Goal: Task Accomplishment & Management: Manage account settings

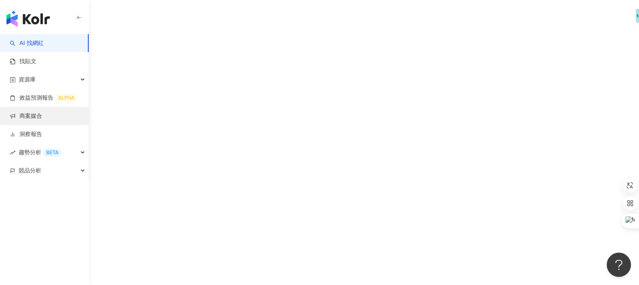
click at [42, 115] on link "商案媒合" at bounding box center [26, 116] width 32 height 8
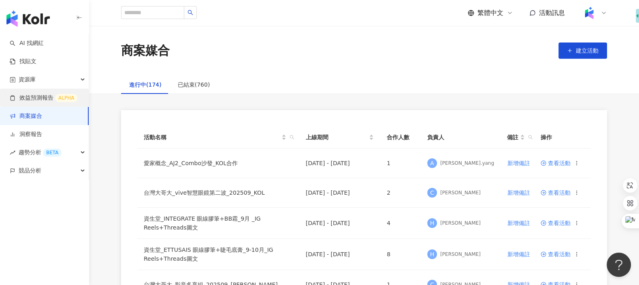
click at [56, 99] on link "效益預測報告 ALPHA" at bounding box center [44, 98] width 68 height 8
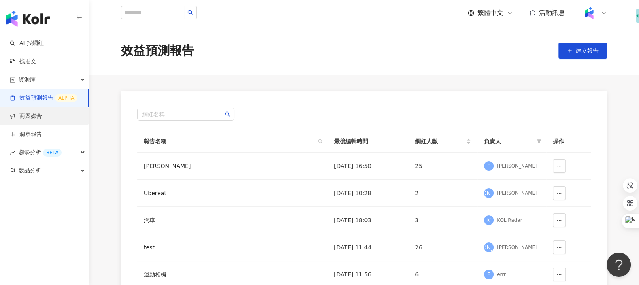
click at [42, 119] on link "商案媒合" at bounding box center [26, 116] width 32 height 8
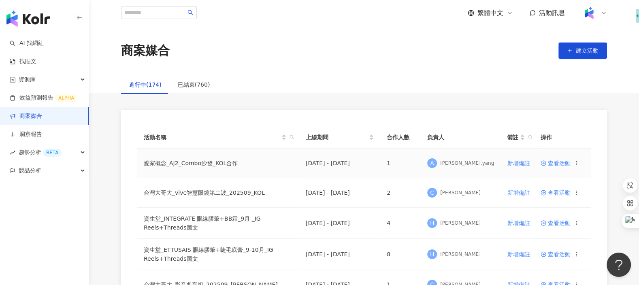
click at [171, 159] on td "愛家概念_AJ2_Combo沙發_KOL合作" at bounding box center [218, 164] width 162 height 30
click at [551, 164] on span "查看活動" at bounding box center [556, 163] width 30 height 6
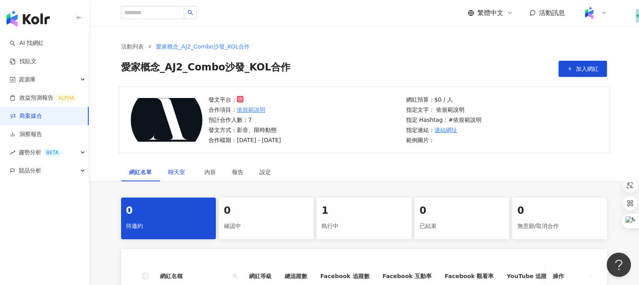
click at [171, 171] on span "聊天室" at bounding box center [178, 172] width 20 height 6
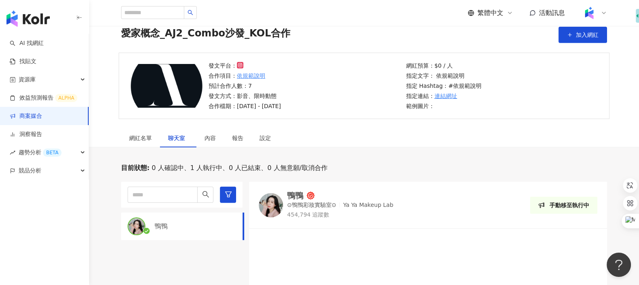
scroll to position [34, 0]
click at [151, 141] on div "網紅名單" at bounding box center [140, 137] width 23 height 9
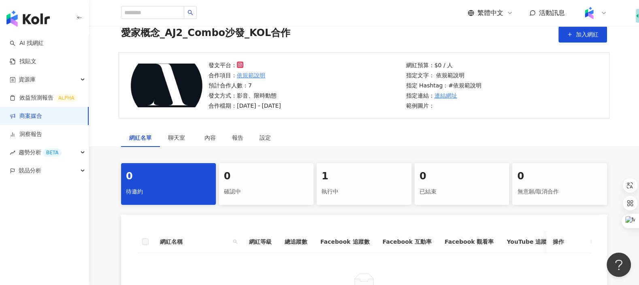
click at [376, 192] on div "執行中" at bounding box center [364, 192] width 85 height 14
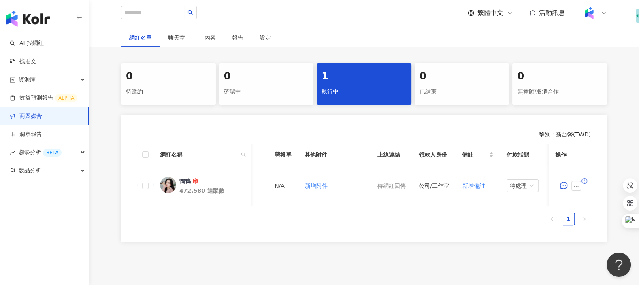
scroll to position [0, 311]
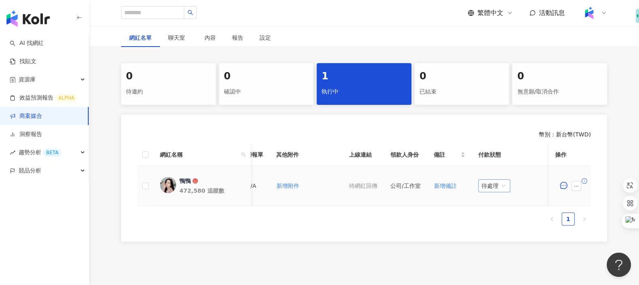
click at [495, 188] on span "待處理" at bounding box center [495, 186] width 26 height 12
click at [429, 231] on div "網紅名稱 合作總酬勞 (含稅) 合作項目 推廣連結 合約 勞報單 其他附件 上線連結 領款人身份 備註 付款狀態 操作 鴨鴨 472,580 追蹤數 $65,…" at bounding box center [364, 188] width 454 height 88
click at [492, 184] on span "待處理" at bounding box center [495, 186] width 26 height 12
click at [445, 222] on ul "1" at bounding box center [364, 219] width 454 height 13
click at [580, 186] on button "button" at bounding box center [577, 186] width 10 height 10
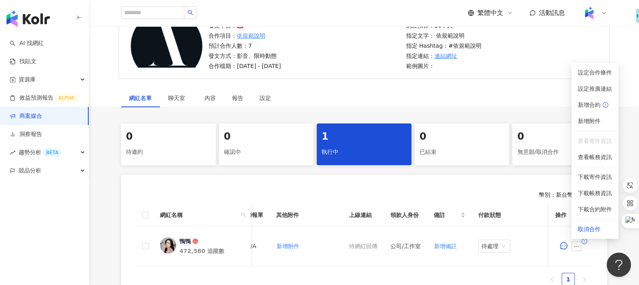
scroll to position [77, 0]
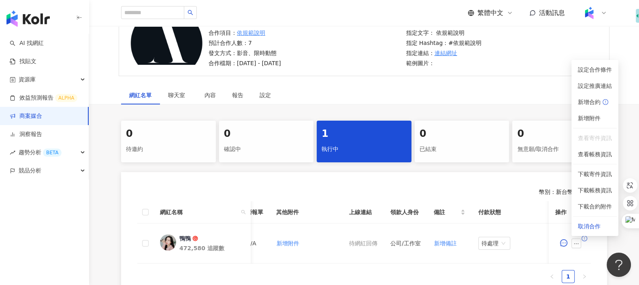
click at [42, 116] on link "商案媒合" at bounding box center [26, 116] width 32 height 8
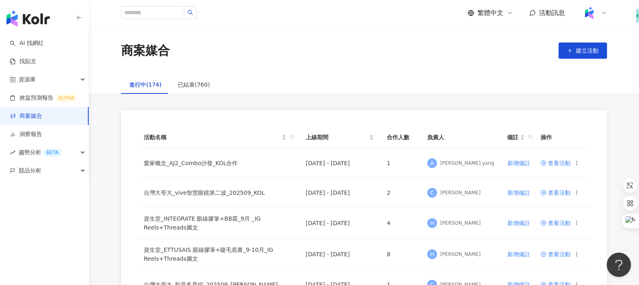
click at [600, 18] on div at bounding box center [594, 13] width 26 height 16
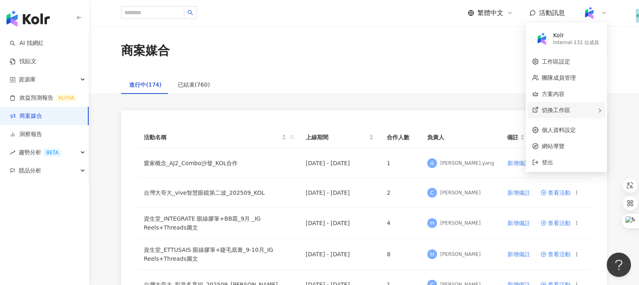
click at [593, 112] on div "切換工作區" at bounding box center [566, 110] width 78 height 16
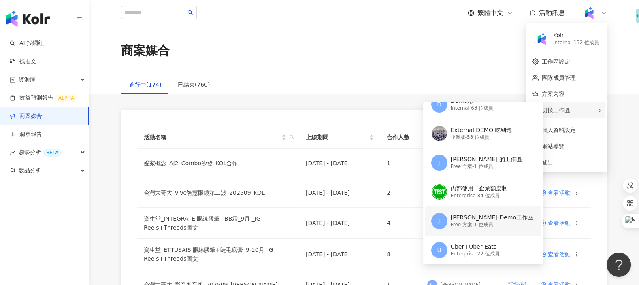
scroll to position [14, 0]
click at [477, 224] on div "Free 方案 - 1 位成員" at bounding box center [492, 224] width 83 height 7
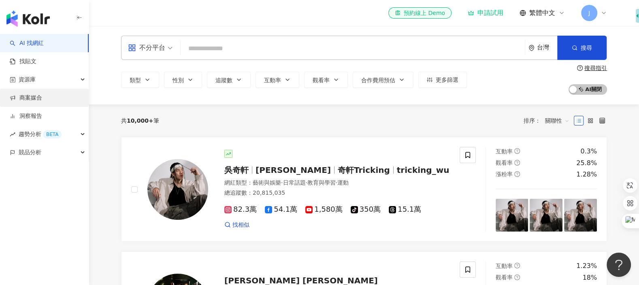
click at [42, 100] on link "商案媒合" at bounding box center [26, 98] width 32 height 8
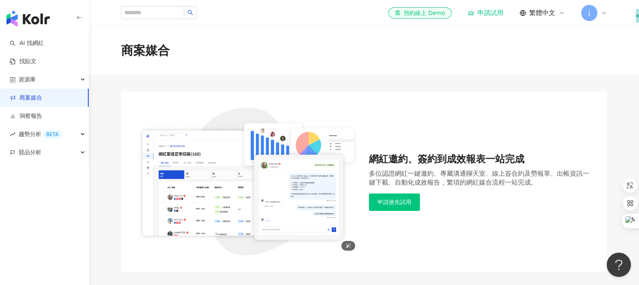
scroll to position [76, 0]
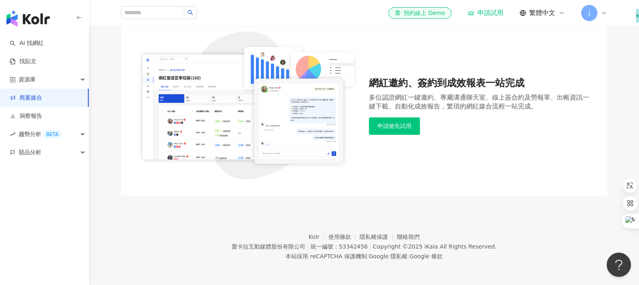
click at [594, 13] on span "J" at bounding box center [589, 13] width 16 height 16
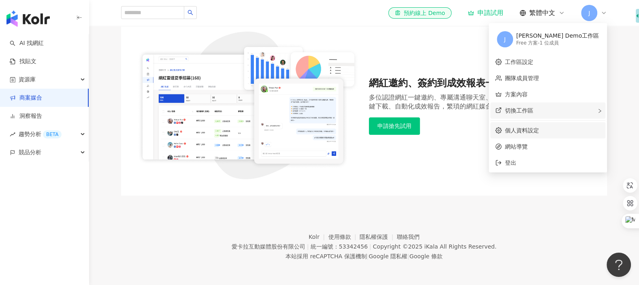
click at [586, 106] on div "切換工作區" at bounding box center [548, 110] width 115 height 16
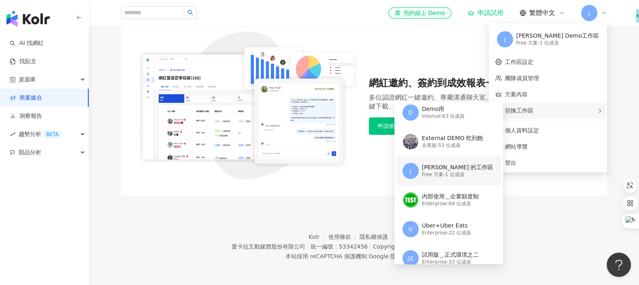
scroll to position [42, 0]
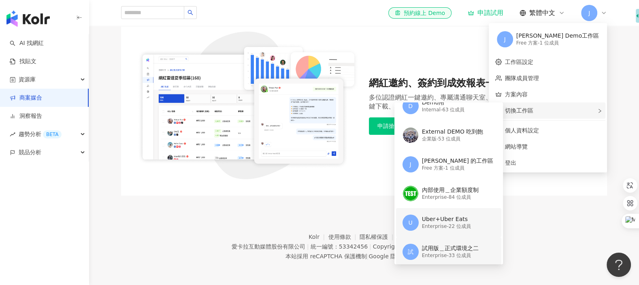
click at [467, 249] on div "試用版＿正式環境之二" at bounding box center [450, 249] width 57 height 8
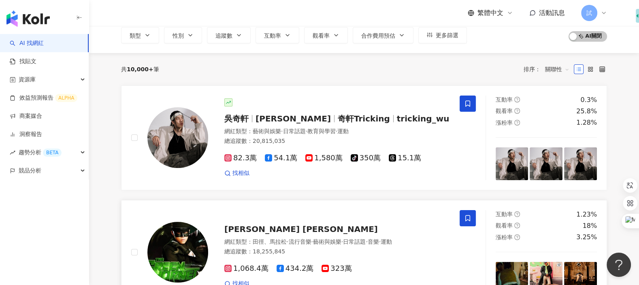
scroll to position [91, 0]
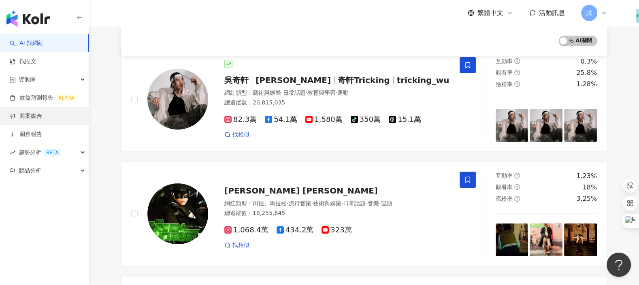
click at [42, 119] on link "商案媒合" at bounding box center [26, 116] width 32 height 8
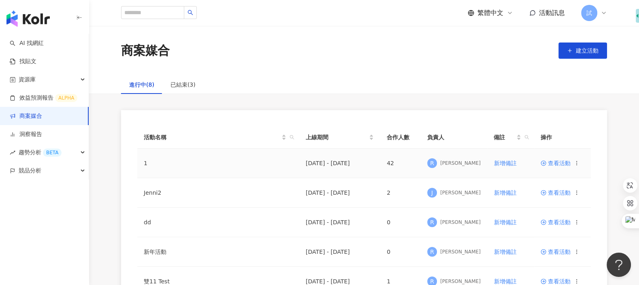
click at [567, 162] on span "查看活動" at bounding box center [556, 163] width 30 height 6
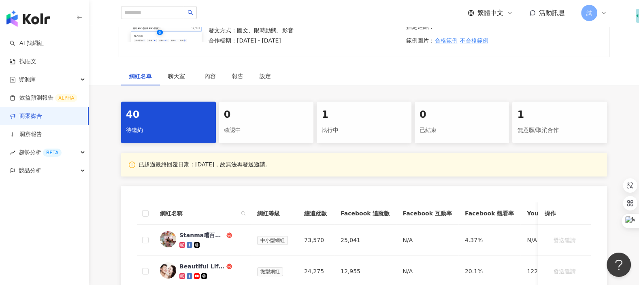
scroll to position [135, 0]
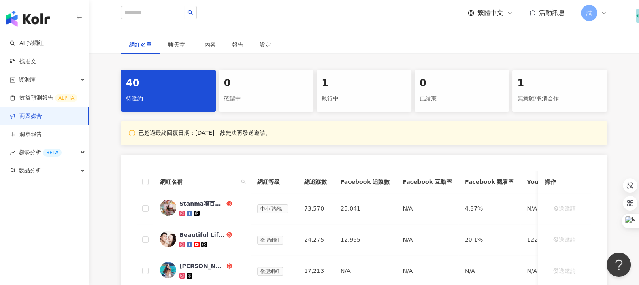
click at [370, 103] on div "執行中" at bounding box center [364, 99] width 85 height 14
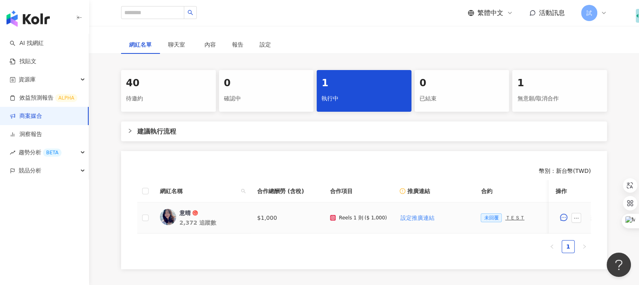
click at [145, 223] on td at bounding box center [145, 218] width 16 height 31
click at [574, 221] on button "button" at bounding box center [577, 218] width 10 height 10
